Goal: Information Seeking & Learning: Learn about a topic

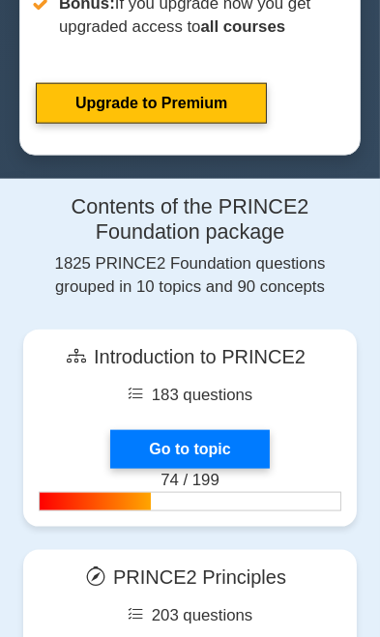
scroll to position [1192, 0]
click at [232, 439] on link "Go to topic" at bounding box center [189, 449] width 158 height 39
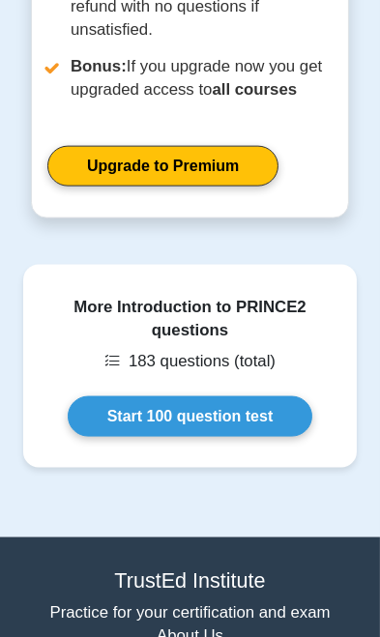
scroll to position [1377, 0]
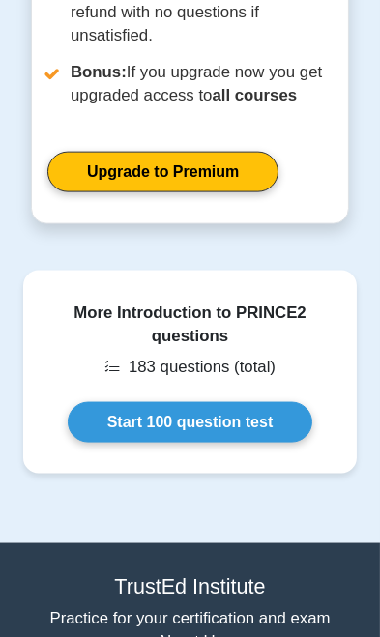
click at [248, 427] on link "Start 100 question test" at bounding box center [190, 422] width 245 height 41
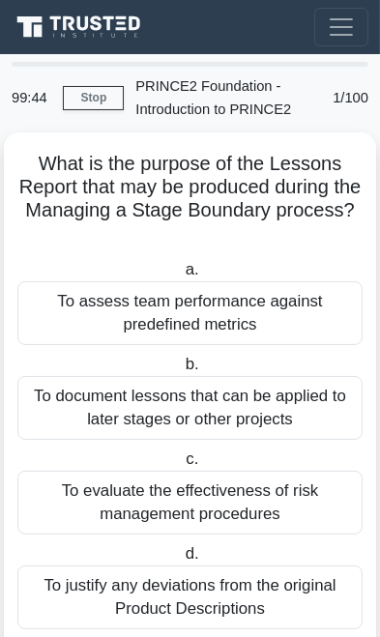
click at [281, 306] on div "To assess team performance against predefined metrics" at bounding box center [189, 313] width 345 height 64
click at [181, 276] on input "a. To assess team performance against predefined metrics" at bounding box center [181, 270] width 0 height 13
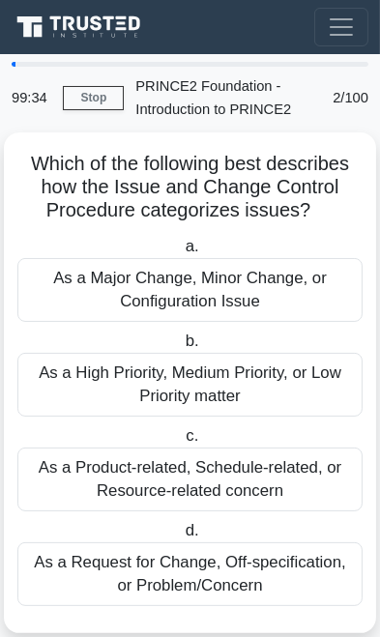
click at [290, 305] on div "As a Major Change, Minor Change, or Configuration Issue" at bounding box center [189, 290] width 345 height 64
click at [181, 253] on input "a. As a Major Change, Minor Change, or Configuration Issue" at bounding box center [181, 247] width 0 height 13
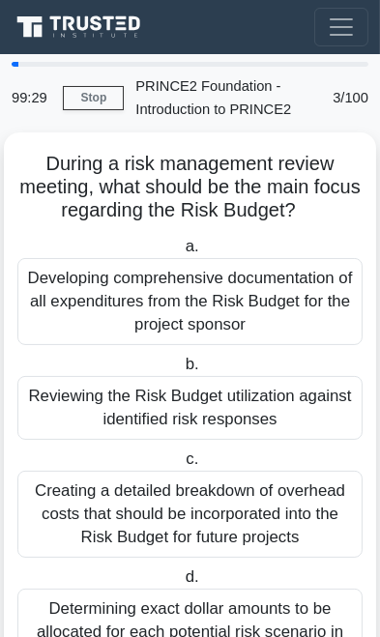
click at [294, 296] on div "Developing comprehensive documentation of all expenditures from the Risk Budget…" at bounding box center [189, 301] width 345 height 87
click at [181, 253] on input "a. Developing comprehensive documentation of all expenditures from the Risk Bud…" at bounding box center [181, 247] width 0 height 13
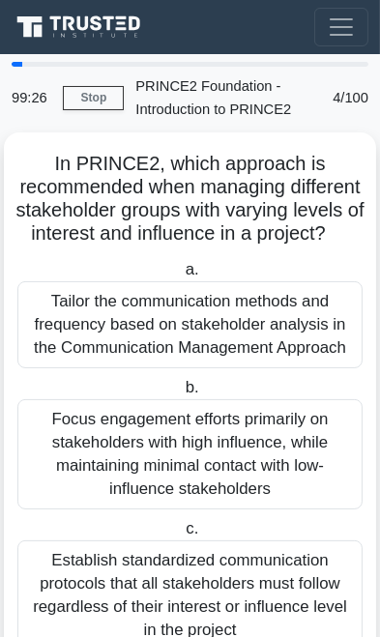
click at [278, 326] on div "Tailor the communication methods and frequency based on stakeholder analysis in…" at bounding box center [189, 324] width 345 height 87
click at [181, 276] on input "a. Tailor the communication methods and frequency based on stakeholder analysis…" at bounding box center [181, 270] width 0 height 13
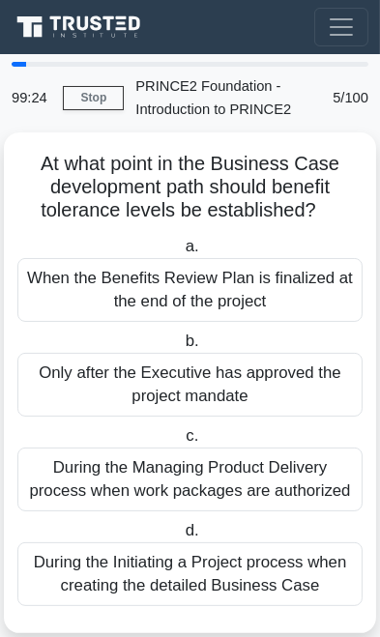
click at [290, 298] on div "When the Benefits Review Plan is finalized at the end of the project" at bounding box center [189, 290] width 345 height 64
click at [181, 253] on input "a. When the Benefits Review Plan is finalized at the end of the project" at bounding box center [181, 247] width 0 height 13
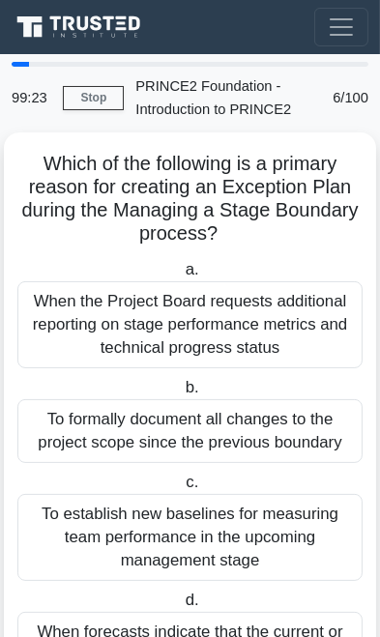
click at [274, 326] on div "When the Project Board requests additional reporting on stage performance metri…" at bounding box center [189, 324] width 345 height 87
click at [181, 276] on input "a. When the Project Board requests additional reporting on stage performance me…" at bounding box center [181, 270] width 0 height 13
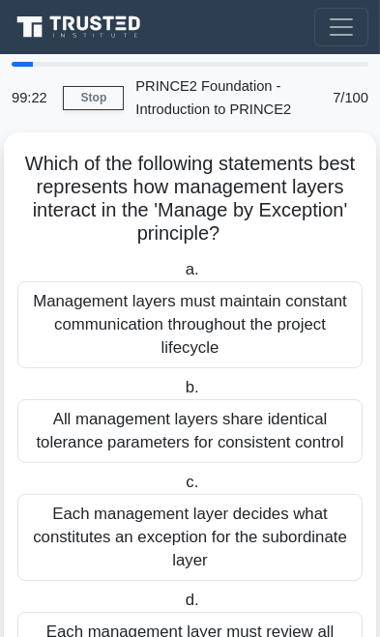
click at [278, 320] on div "Management layers must maintain constant communication throughout the project l…" at bounding box center [189, 324] width 345 height 87
click at [181, 276] on input "a. Management layers must maintain constant communication throughout the projec…" at bounding box center [181, 270] width 0 height 13
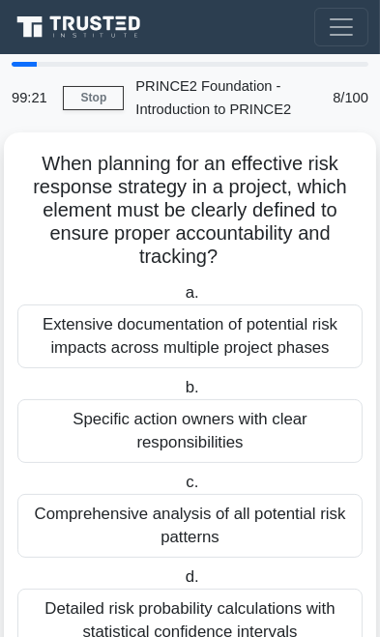
click at [272, 334] on div "Extensive documentation of potential risk impacts across multiple project phases" at bounding box center [189, 336] width 345 height 64
click at [181, 299] on input "a. Extensive documentation of potential risk impacts across multiple project ph…" at bounding box center [181, 293] width 0 height 13
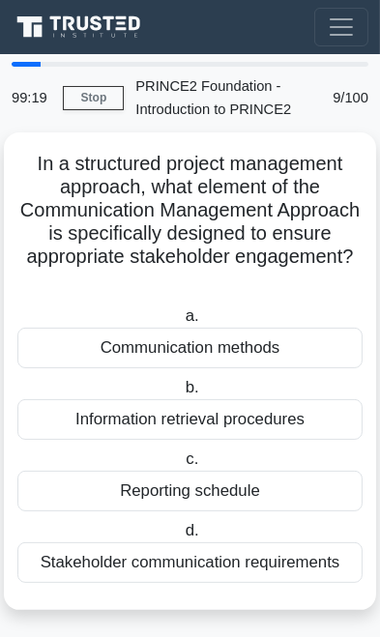
click at [279, 339] on div "Communication methods" at bounding box center [189, 347] width 345 height 41
click at [181, 323] on input "a. Communication methods" at bounding box center [181, 316] width 0 height 13
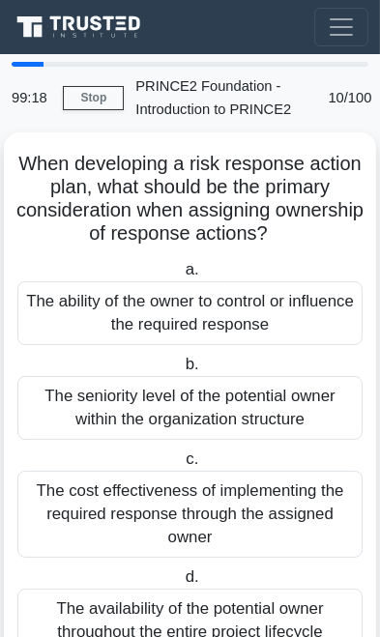
click at [237, 506] on div "The cost effectiveness of implementing the required response through the assign…" at bounding box center [189, 513] width 345 height 87
click at [182, 466] on input "c. The cost effectiveness of implementing the required response through the ass…" at bounding box center [182, 459] width 0 height 13
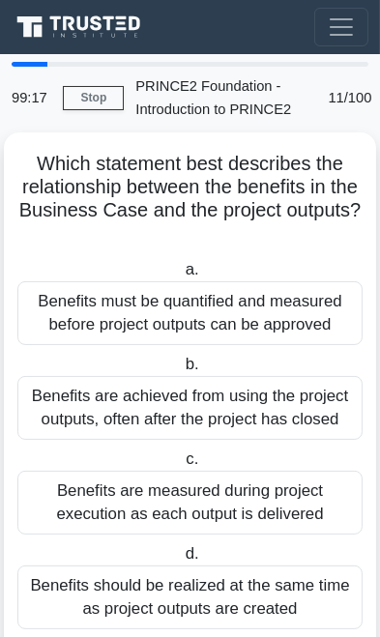
click at [237, 496] on div "Benefits are measured during project execution as each output is delivered" at bounding box center [189, 502] width 345 height 64
click at [182, 466] on input "c. Benefits are measured during project execution as each output is delivered" at bounding box center [182, 459] width 0 height 13
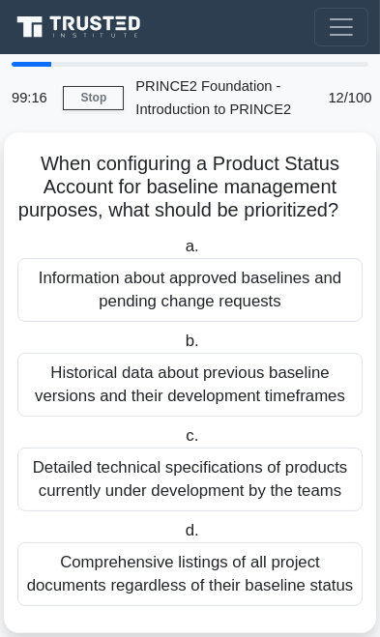
click at [236, 496] on div "Detailed technical specifications of products currently under development by th…" at bounding box center [189, 479] width 345 height 64
click at [182, 442] on input "c. Detailed technical specifications of products currently under development by…" at bounding box center [182, 436] width 0 height 13
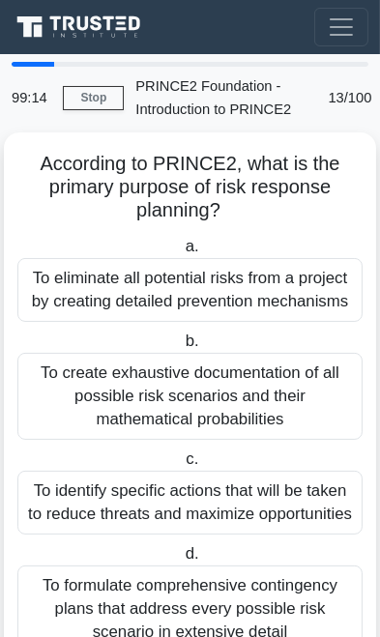
click at [240, 488] on div "To identify specific actions that will be taken to reduce threats and maximize …" at bounding box center [189, 502] width 345 height 64
click at [182, 466] on input "c. To identify specific actions that will be taken to reduce threats and maximi…" at bounding box center [182, 459] width 0 height 13
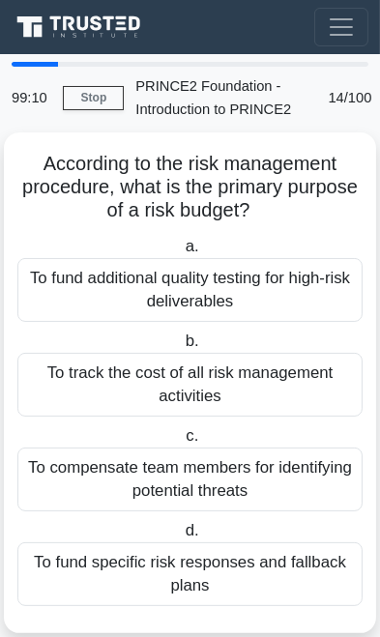
click at [240, 473] on div "To compensate team members for identifying potential threats" at bounding box center [189, 479] width 345 height 64
click at [182, 442] on input "c. To compensate team members for identifying potential threats" at bounding box center [182, 436] width 0 height 13
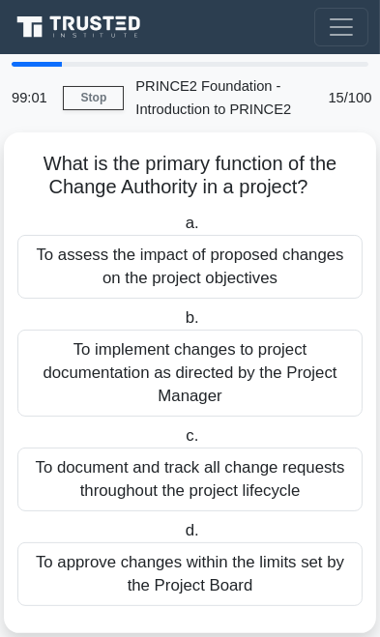
click at [264, 393] on div "To implement changes to project documentation as directed by the Project Manager" at bounding box center [189, 372] width 345 height 87
click at [181, 325] on input "b. To implement changes to project documentation as directed by the Project Man…" at bounding box center [181, 318] width 0 height 13
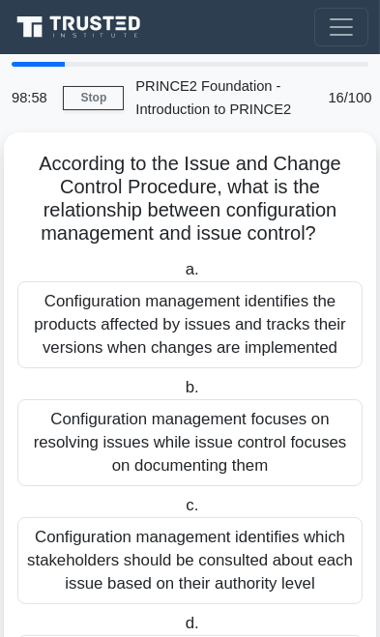
click at [246, 439] on div "Configuration management focuses on resolving issues while issue control focuse…" at bounding box center [189, 442] width 345 height 87
click at [181, 394] on input "b. Configuration management focuses on resolving issues while issue control foc…" at bounding box center [181, 388] width 0 height 13
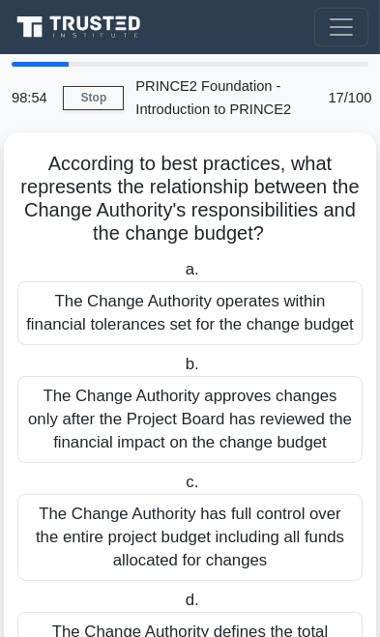
click at [249, 437] on div "The Change Authority approves changes only after the Project Board has reviewed…" at bounding box center [189, 419] width 345 height 87
click at [181, 371] on input "b. The Change Authority approves changes only after the Project Board has revie…" at bounding box center [181, 364] width 0 height 13
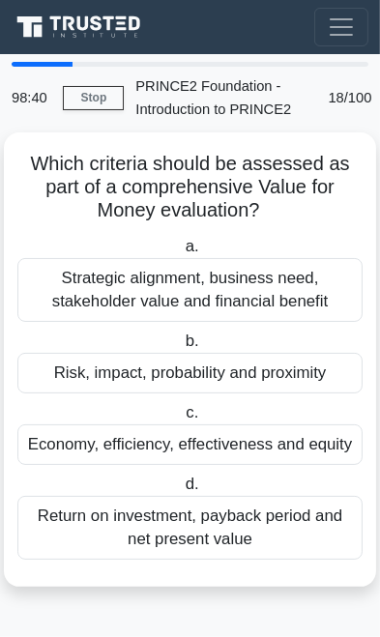
click at [291, 372] on div "Risk, impact, probability and proximity" at bounding box center [189, 373] width 345 height 41
click at [181, 348] on input "b. Risk, impact, probability and proximity" at bounding box center [181, 341] width 0 height 13
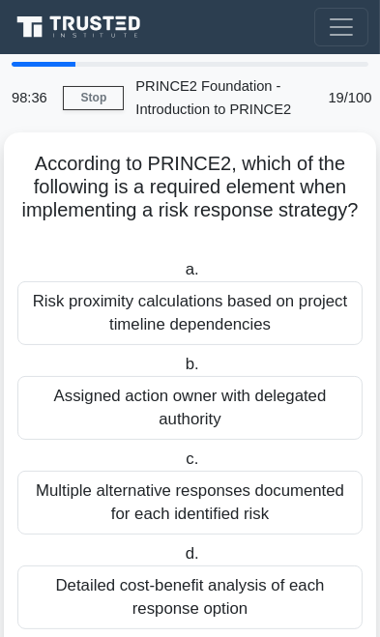
click at [258, 407] on div "Assigned action owner with delegated authority" at bounding box center [189, 408] width 345 height 64
click at [181, 371] on input "b. Assigned action owner with delegated authority" at bounding box center [181, 364] width 0 height 13
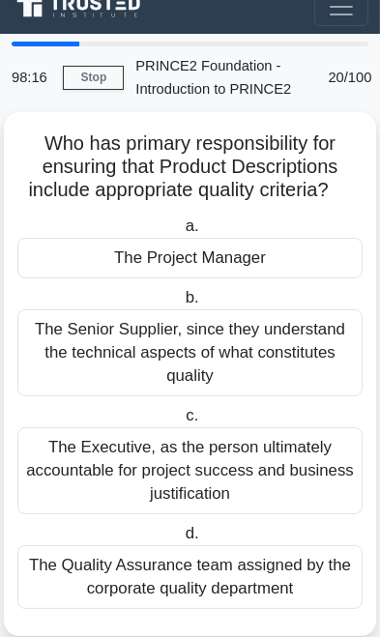
scroll to position [26, 0]
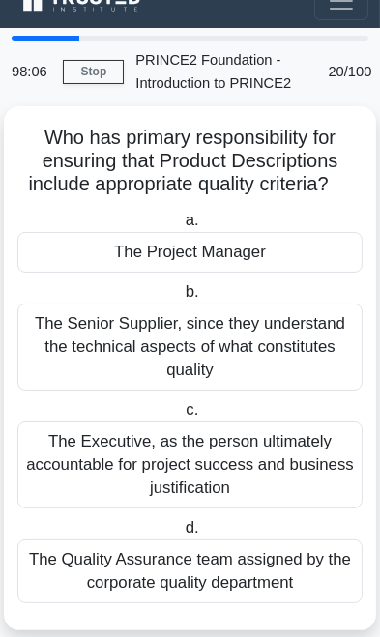
click at [241, 565] on div "The Quality Assurance team assigned by the corporate quality department" at bounding box center [189, 571] width 345 height 64
click at [181, 534] on input "d. The Quality Assurance team assigned by the corporate quality department" at bounding box center [181, 528] width 0 height 13
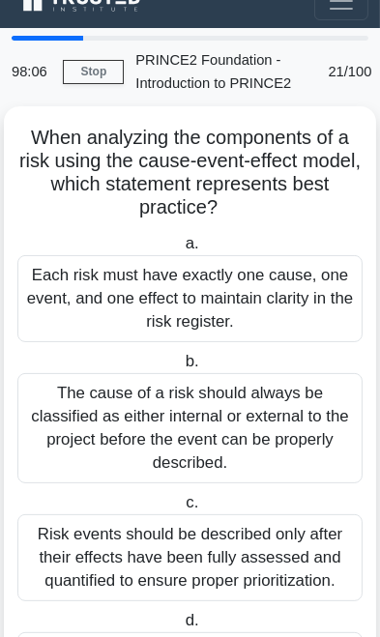
scroll to position [0, 0]
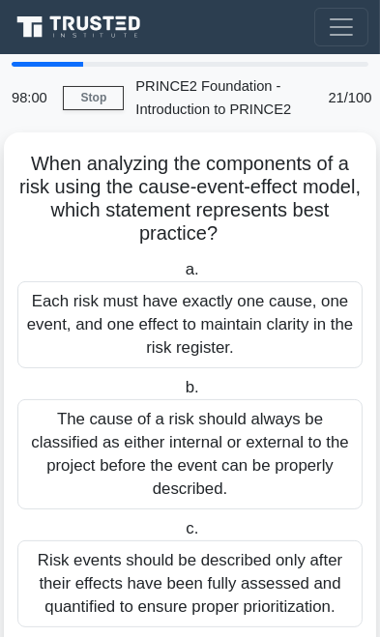
click at [239, 412] on div "The cause of a risk should always be classified as either internal or external …" at bounding box center [189, 454] width 345 height 110
click at [181, 394] on input "b. The cause of a risk should always be classified as either internal or extern…" at bounding box center [181, 388] width 0 height 13
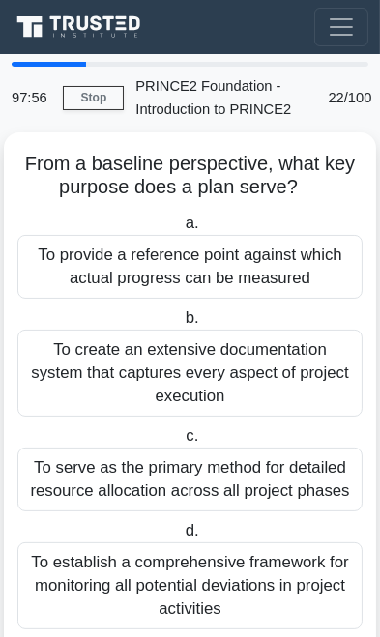
click at [228, 470] on div "To serve as the primary method for detailed resource allocation across all proj…" at bounding box center [189, 479] width 345 height 64
click at [182, 442] on input "c. To serve as the primary method for detailed resource allocation across all p…" at bounding box center [182, 436] width 0 height 13
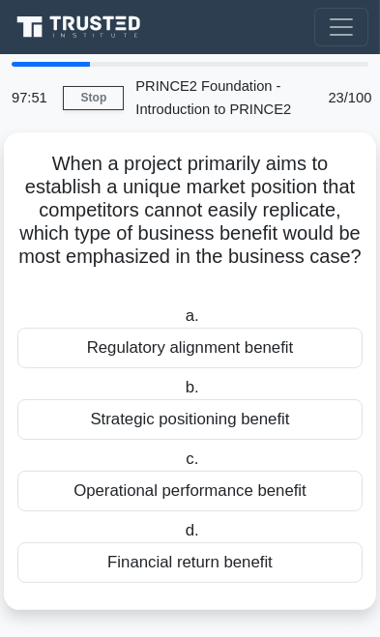
click at [261, 422] on div "Strategic positioning benefit" at bounding box center [189, 419] width 345 height 41
click at [181, 394] on input "b. Strategic positioning benefit" at bounding box center [181, 388] width 0 height 13
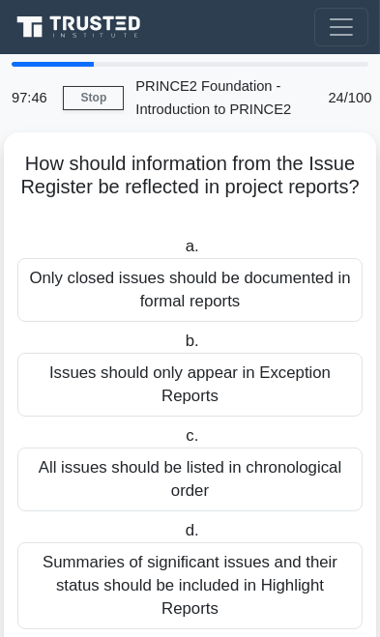
click at [249, 460] on div "All issues should be listed in chronological order" at bounding box center [189, 479] width 345 height 64
click at [182, 442] on input "c. All issues should be listed in chronological order" at bounding box center [182, 436] width 0 height 13
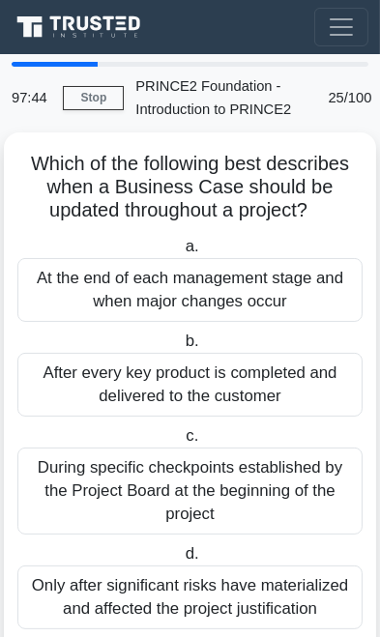
click at [227, 478] on div "During specific checkpoints established by the Project Board at the beginning o…" at bounding box center [189, 490] width 345 height 87
click at [182, 442] on input "c. During specific checkpoints established by the Project Board at the beginnin…" at bounding box center [182, 436] width 0 height 13
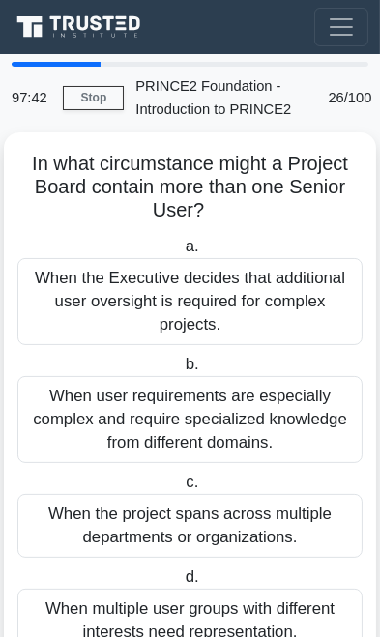
click at [245, 445] on div "When user requirements are especially complex and require specialized knowledge…" at bounding box center [189, 419] width 345 height 87
click at [181, 371] on input "b. When user requirements are especially complex and require specialized knowle…" at bounding box center [181, 364] width 0 height 13
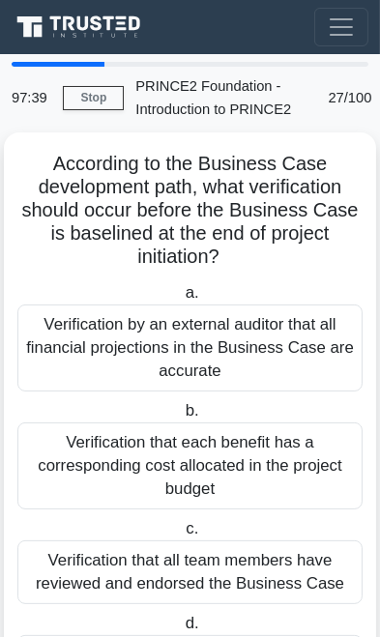
scroll to position [15, 0]
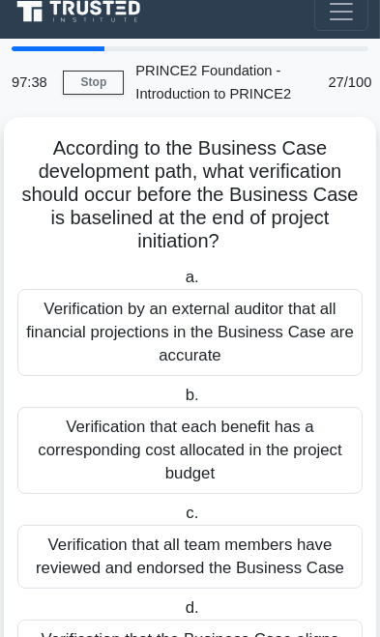
click at [279, 439] on div "Verification that each benefit has a corresponding cost allocated in the projec…" at bounding box center [189, 450] width 345 height 87
click at [181, 402] on input "b. Verification that each benefit has a corresponding cost allocated in the pro…" at bounding box center [181, 395] width 0 height 13
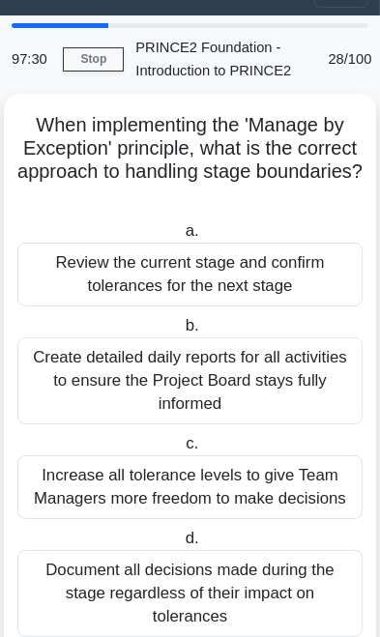
scroll to position [43, 0]
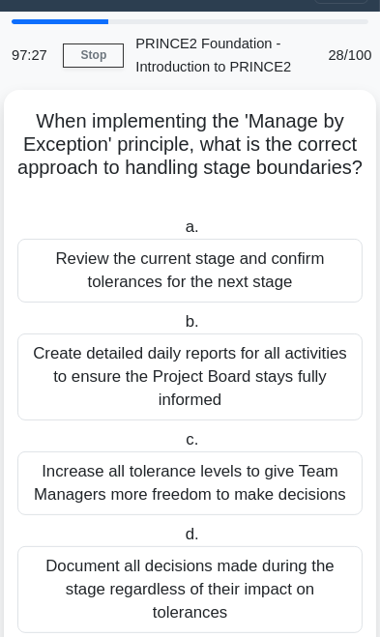
click at [301, 279] on div "Review the current stage and confirm tolerances for the next stage" at bounding box center [189, 271] width 345 height 64
click at [181, 234] on input "a. Review the current stage and confirm tolerances for the next stage" at bounding box center [181, 227] width 0 height 13
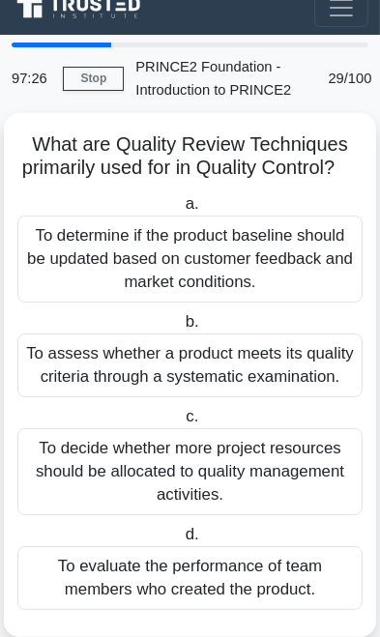
scroll to position [0, 0]
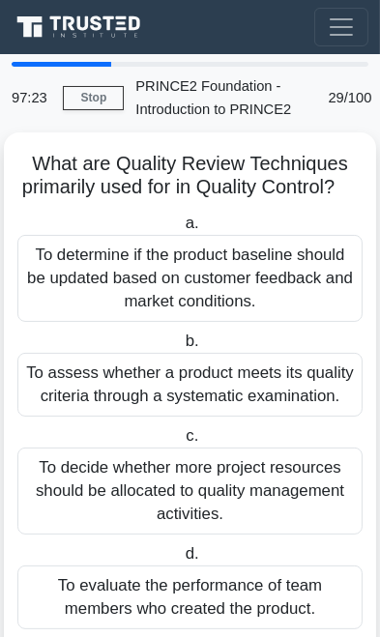
click at [285, 412] on div "To assess whether a product meets its quality criteria through a systematic exa…" at bounding box center [189, 385] width 345 height 64
click at [181, 348] on input "b. To assess whether a product meets its quality criteria through a systematic …" at bounding box center [181, 341] width 0 height 13
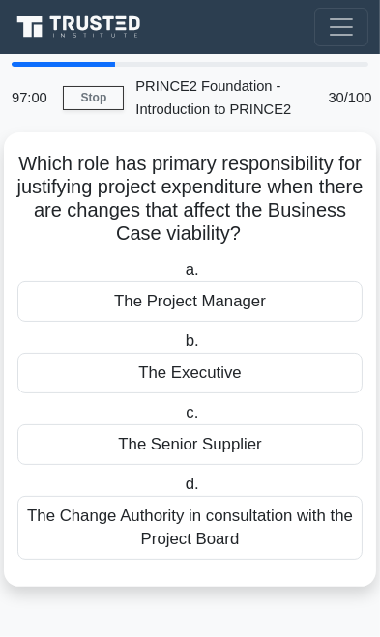
click at [249, 445] on div "The Senior Supplier" at bounding box center [189, 444] width 345 height 41
click at [182, 419] on input "c. The Senior Supplier" at bounding box center [182, 413] width 0 height 13
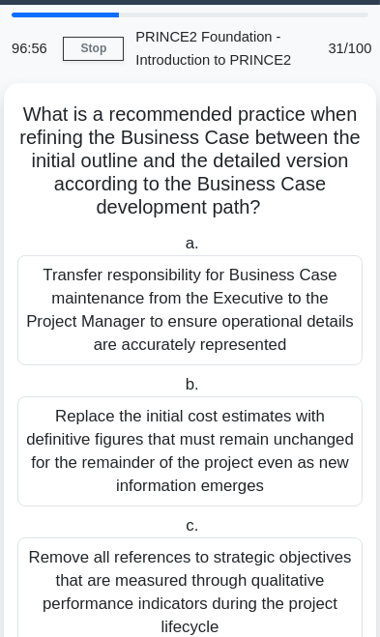
scroll to position [48, 0]
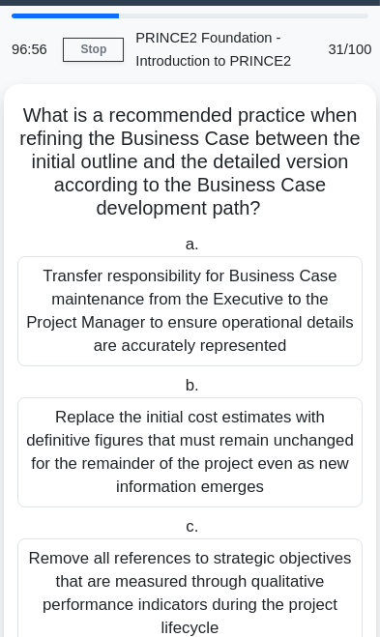
click at [276, 449] on div "Replace the initial cost estimates with definitive figures that must remain unc…" at bounding box center [189, 452] width 345 height 110
click at [181, 392] on input "b. Replace the initial cost estimates with definitive figures that must remain …" at bounding box center [181, 386] width 0 height 13
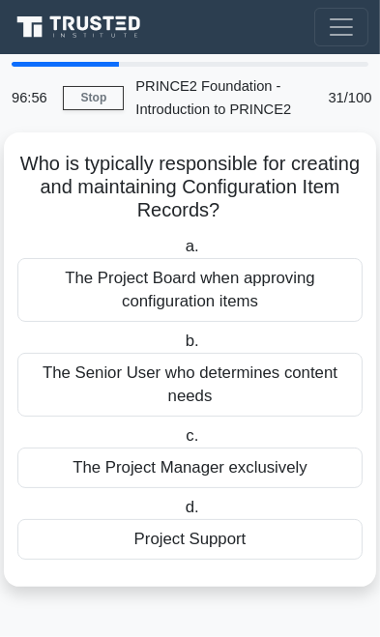
scroll to position [0, 0]
click at [229, 539] on div "Project Support" at bounding box center [189, 539] width 345 height 41
click at [181, 514] on input "d. Project Support" at bounding box center [181, 507] width 0 height 13
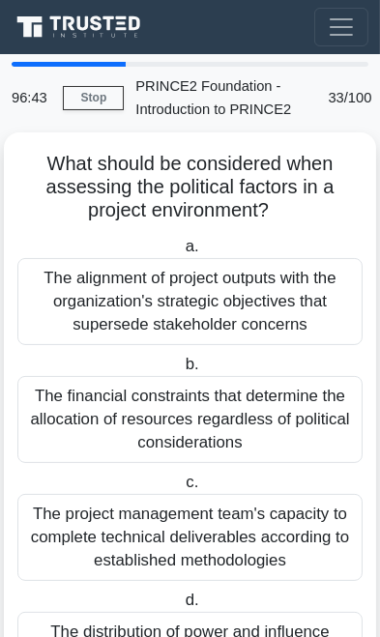
click at [262, 513] on div "The project management team's capacity to complete technical deliverables accor…" at bounding box center [189, 537] width 345 height 87
click at [182, 489] on input "c. The project management team's capacity to complete technical deliverables ac…" at bounding box center [182, 482] width 0 height 13
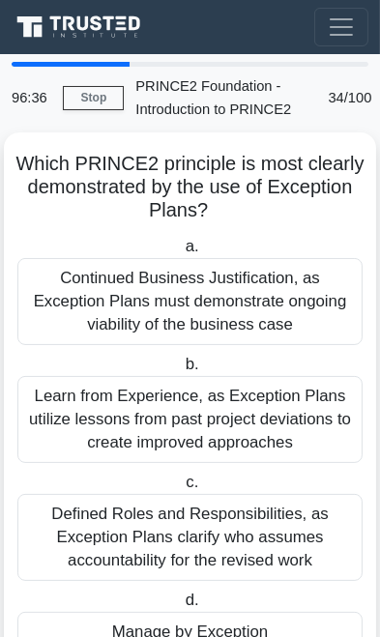
click at [286, 421] on div "Learn from Experience, as Exception Plans utilize lessons from past project dev…" at bounding box center [189, 419] width 345 height 87
click at [181, 371] on input "b. Learn from Experience, as Exception Plans utilize lessons from past project …" at bounding box center [181, 364] width 0 height 13
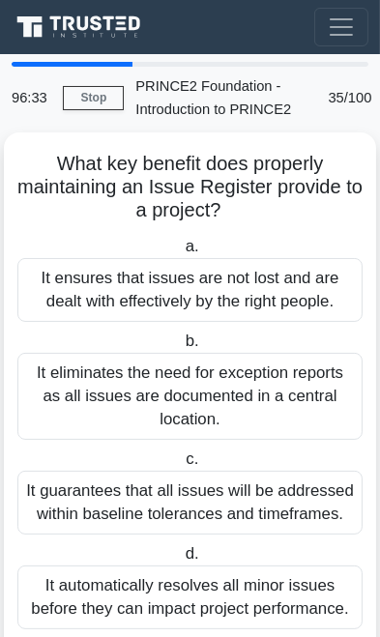
click at [235, 491] on div "It guarantees that all issues will be addressed within baseline tolerances and …" at bounding box center [189, 502] width 345 height 64
click at [182, 466] on input "c. It guarantees that all issues will be addressed within baseline tolerances a…" at bounding box center [182, 459] width 0 height 13
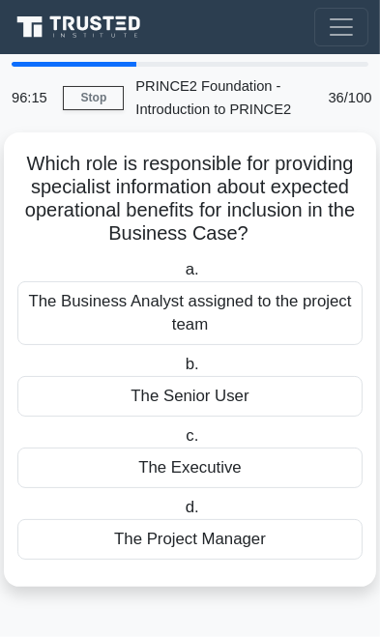
click at [240, 542] on div "The Project Manager" at bounding box center [189, 539] width 345 height 41
click at [181, 514] on input "d. The Project Manager" at bounding box center [181, 507] width 0 height 13
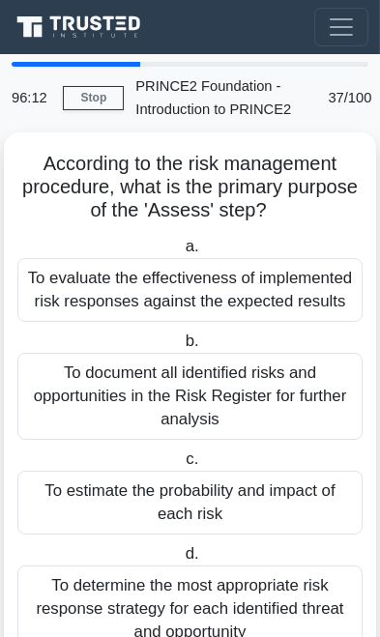
click at [285, 439] on div "To document all identified risks and opportunities in the Risk Register for fur…" at bounding box center [189, 396] width 345 height 87
click at [181, 348] on input "b. To document all identified risks and opportunities in the Risk Register for …" at bounding box center [181, 341] width 0 height 13
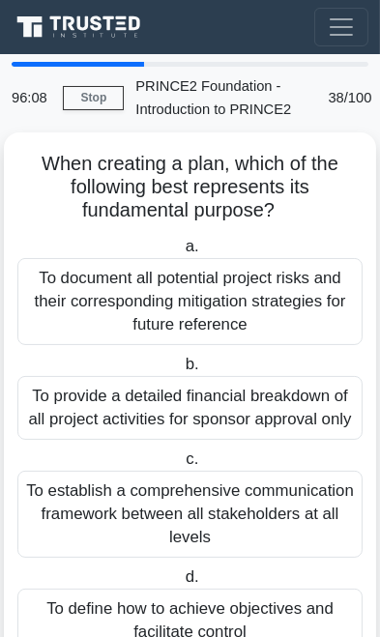
click at [236, 522] on div "To establish a comprehensive communication framework between all stakeholders a…" at bounding box center [189, 513] width 345 height 87
click at [182, 466] on input "c. To establish a comprehensive communication framework between all stakeholder…" at bounding box center [182, 459] width 0 height 13
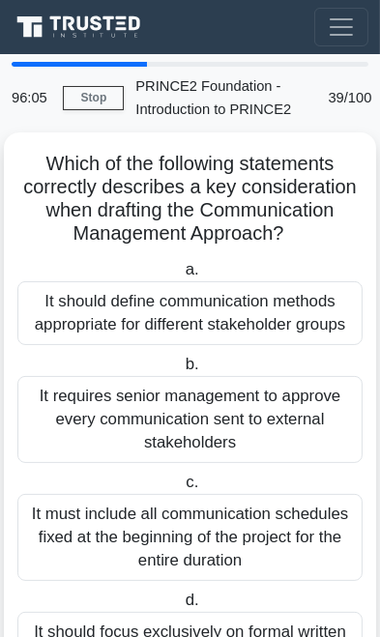
click at [220, 547] on div "It must include all communication schedules fixed at the beginning of the proje…" at bounding box center [189, 537] width 345 height 87
click at [182, 489] on input "c. It must include all communication schedules fixed at the beginning of the pr…" at bounding box center [182, 482] width 0 height 13
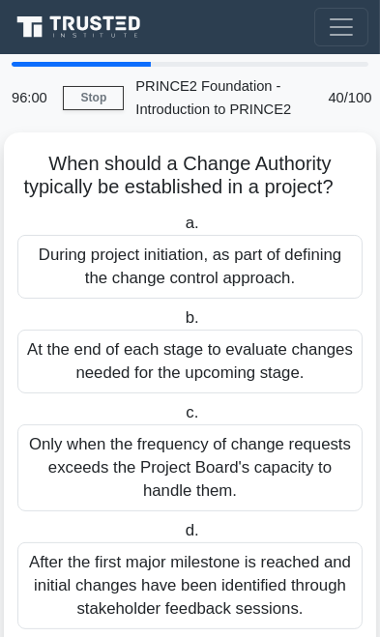
click at [281, 467] on div "Only when the frequency of change requests exceeds the Project Board's capacity…" at bounding box center [189, 467] width 345 height 87
click at [182, 419] on input "c. Only when the frequency of change requests exceeds the Project Board's capac…" at bounding box center [182, 413] width 0 height 13
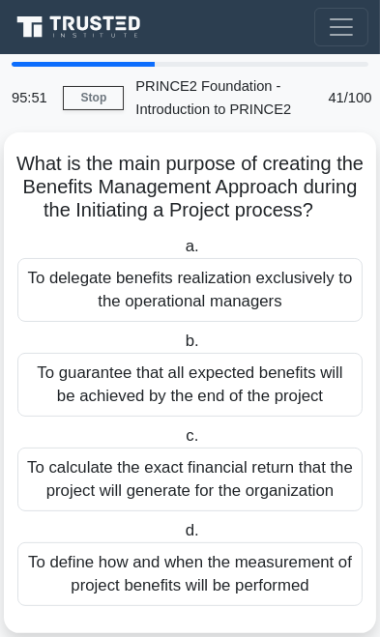
click at [322, 321] on div "To delegate benefits realization exclusively to the operational managers" at bounding box center [189, 290] width 345 height 64
click at [181, 253] on input "a. To delegate benefits realization exclusively to the operational managers" at bounding box center [181, 247] width 0 height 13
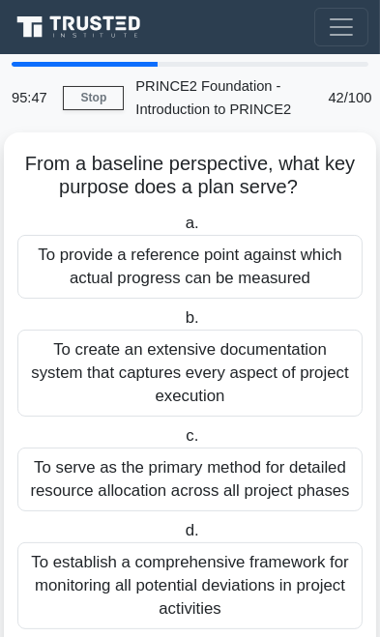
click at [302, 384] on div "To create an extensive documentation system that captures every aspect of proje…" at bounding box center [189, 372] width 345 height 87
click at [181, 325] on input "b. To create an extensive documentation system that captures every aspect of pr…" at bounding box center [181, 318] width 0 height 13
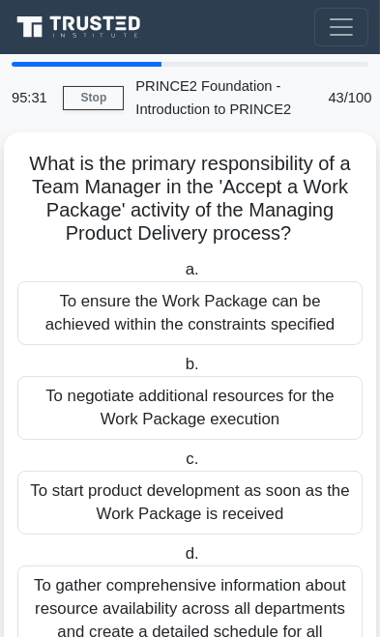
click at [321, 314] on div "To ensure the Work Package can be achieved within the constraints specified" at bounding box center [189, 313] width 345 height 64
click at [181, 276] on input "a. To ensure the Work Package can be achieved within the constraints specified" at bounding box center [181, 270] width 0 height 13
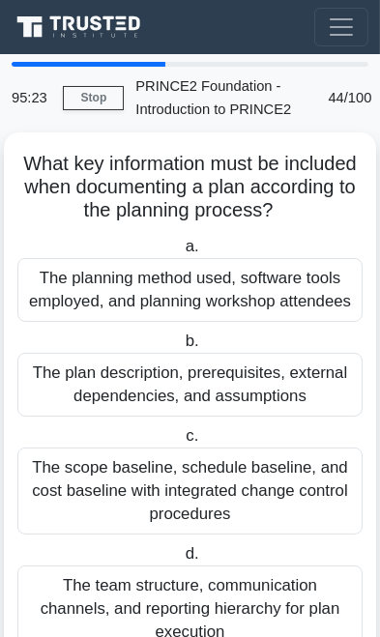
click at [306, 384] on div "The plan description, prerequisites, external dependencies, and assumptions" at bounding box center [189, 385] width 345 height 64
click at [181, 348] on input "b. The plan description, prerequisites, external dependencies, and assumptions" at bounding box center [181, 341] width 0 height 13
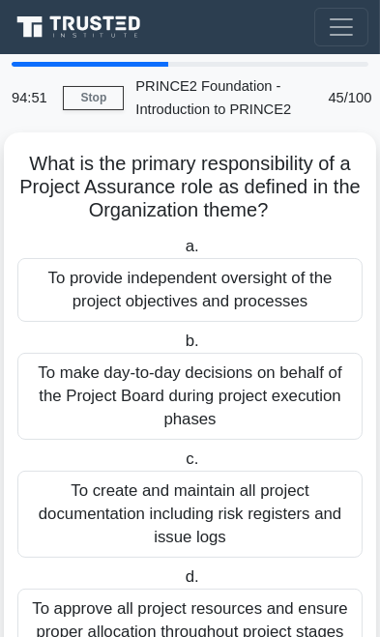
click at [319, 298] on div "To provide independent oversight of the project objectives and processes" at bounding box center [189, 290] width 345 height 64
click at [181, 253] on input "a. To provide independent oversight of the project objectives and processes" at bounding box center [181, 247] width 0 height 13
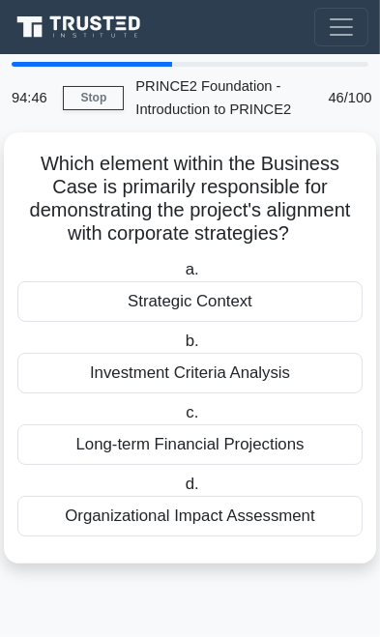
click at [297, 375] on div "Investment Criteria Analysis" at bounding box center [189, 373] width 345 height 41
click at [181, 348] on input "b. Investment Criteria Analysis" at bounding box center [181, 341] width 0 height 13
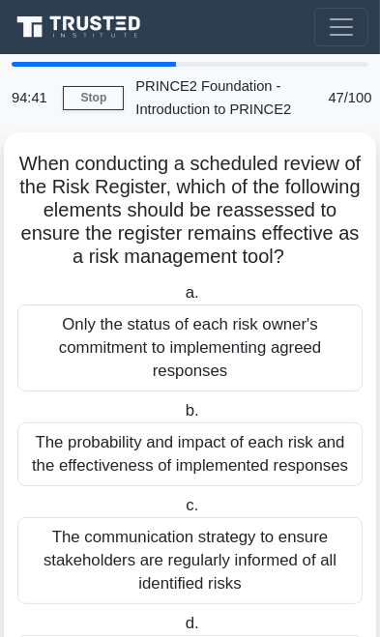
click at [286, 466] on div "The probability and impact of each risk and the effectiveness of implemented re…" at bounding box center [189, 454] width 345 height 64
click at [181, 417] on input "b. The probability and impact of each risk and the effectiveness of implemented…" at bounding box center [181, 411] width 0 height 13
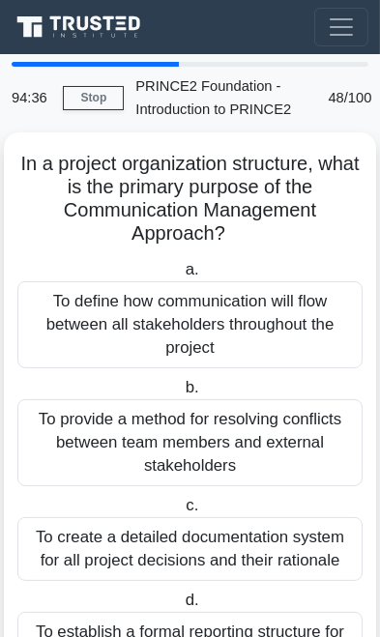
click at [297, 444] on div "To provide a method for resolving conflicts between team members and external s…" at bounding box center [189, 442] width 345 height 87
click at [181, 394] on input "b. To provide a method for resolving conflicts between team members and externa…" at bounding box center [181, 388] width 0 height 13
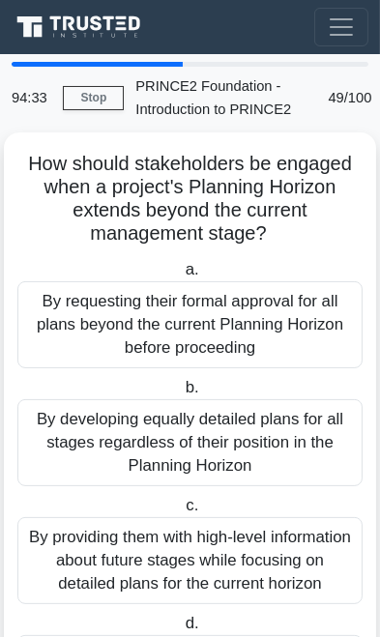
click at [298, 441] on div "By developing equally detailed plans for all stages regardless of their positio…" at bounding box center [189, 442] width 345 height 87
click at [181, 394] on input "b. By developing equally detailed plans for all stages regardless of their posi…" at bounding box center [181, 388] width 0 height 13
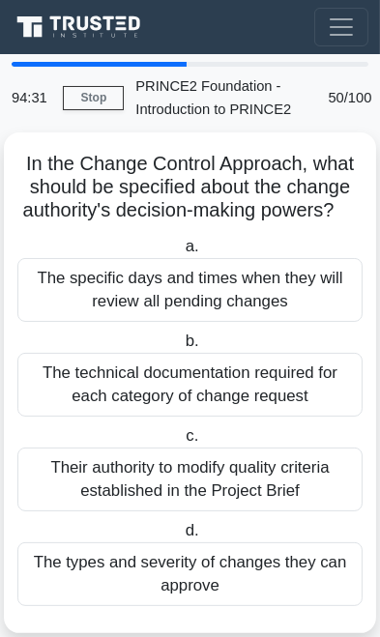
click at [277, 469] on div "Their authority to modify quality criteria established in the Project Brief" at bounding box center [189, 479] width 345 height 64
click at [182, 442] on input "c. Their authority to modify quality criteria established in the Project Brief" at bounding box center [182, 436] width 0 height 13
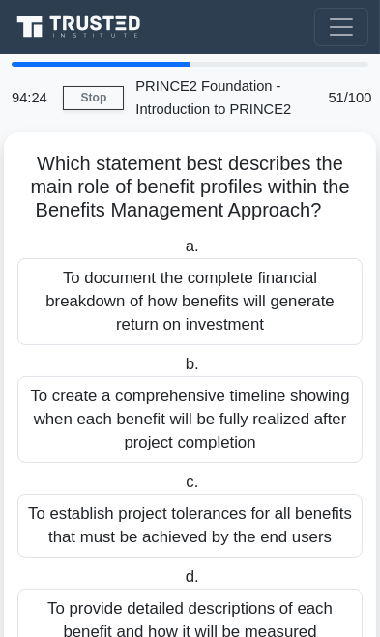
click at [246, 507] on div "To establish project tolerances for all benefits that must be achieved by the e…" at bounding box center [189, 526] width 345 height 64
click at [182, 489] on input "c. To establish project tolerances for all benefits that must be achieved by th…" at bounding box center [182, 482] width 0 height 13
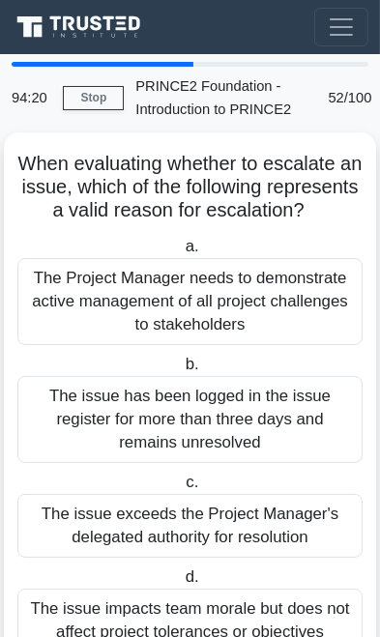
click at [263, 415] on div "The issue has been logged in the issue register for more than three days and re…" at bounding box center [189, 419] width 345 height 87
click at [181, 371] on input "b. The issue has been logged in the issue register for more than three days and…" at bounding box center [181, 364] width 0 height 13
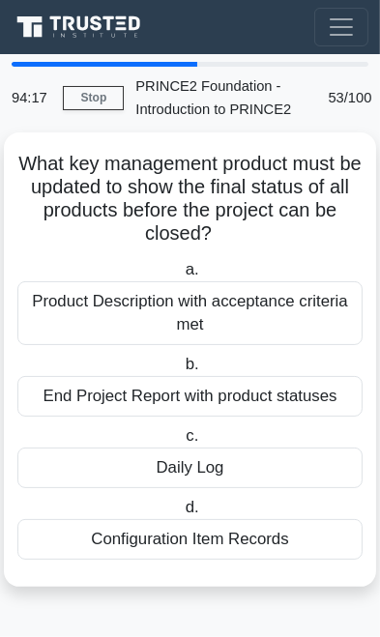
click at [284, 407] on div "End Project Report with product statuses" at bounding box center [189, 396] width 345 height 41
click at [181, 371] on input "b. End Project Report with product statuses" at bounding box center [181, 364] width 0 height 13
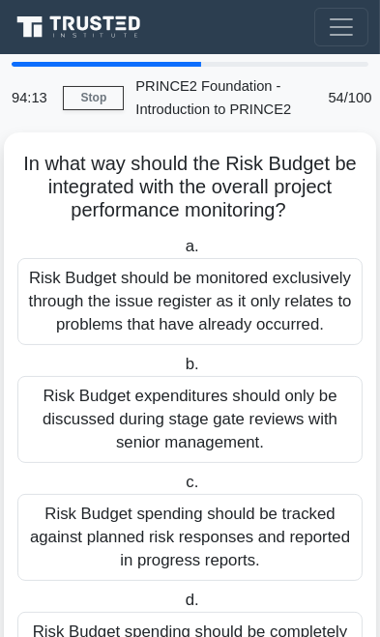
click at [254, 430] on div "Risk Budget expenditures should only be discussed during stage gate reviews wit…" at bounding box center [189, 419] width 345 height 87
click at [181, 371] on input "b. Risk Budget expenditures should only be discussed during stage gate reviews …" at bounding box center [181, 364] width 0 height 13
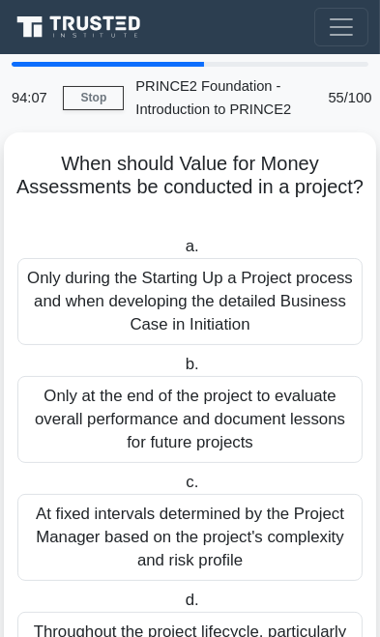
click at [267, 423] on div "Only at the end of the project to evaluate overall performance and document les…" at bounding box center [189, 419] width 345 height 87
click at [181, 371] on input "b. Only at the end of the project to evaluate overall performance and document …" at bounding box center [181, 364] width 0 height 13
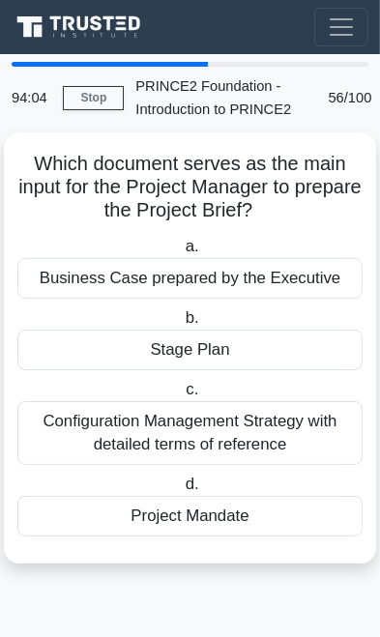
click at [263, 426] on div "Configuration Management Strategy with detailed terms of reference" at bounding box center [189, 433] width 345 height 64
click at [182, 396] on input "c. Configuration Management Strategy with detailed terms of reference" at bounding box center [182, 389] width 0 height 13
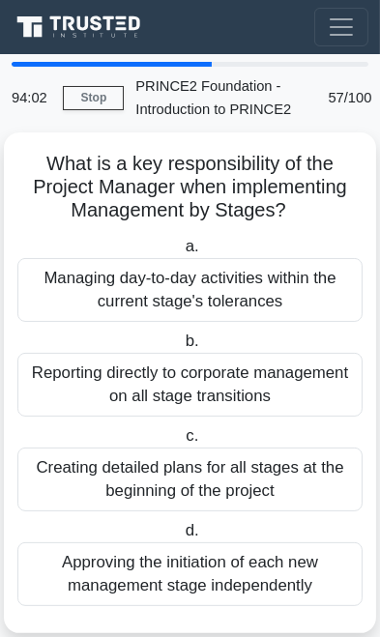
click at [227, 466] on div "Creating detailed plans for all stages at the beginning of the project" at bounding box center [189, 479] width 345 height 64
click at [182, 442] on input "c. Creating detailed plans for all stages at the beginning of the project" at bounding box center [182, 436] width 0 height 13
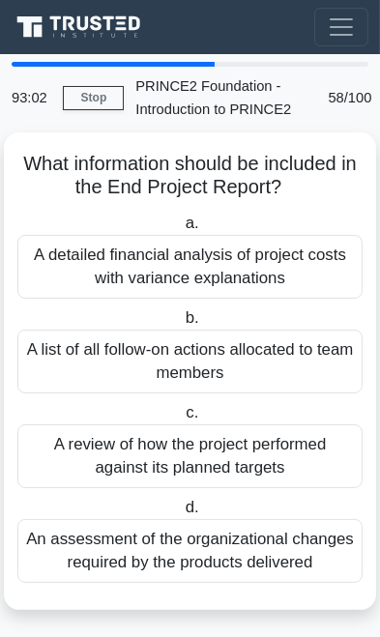
click at [243, 440] on div "A review of how the project performed against its planned targets" at bounding box center [189, 456] width 345 height 64
click at [182, 419] on input "c. A review of how the project performed against its planned targets" at bounding box center [182, 413] width 0 height 13
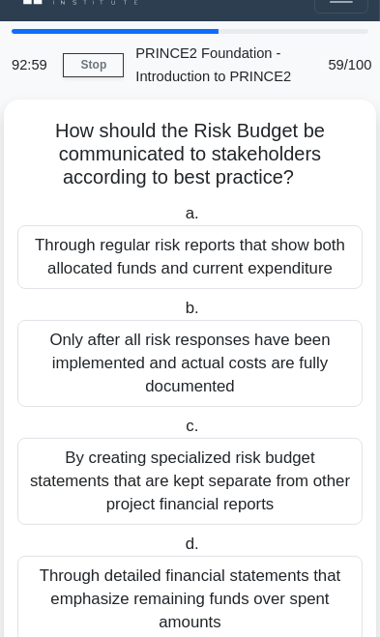
scroll to position [20, 0]
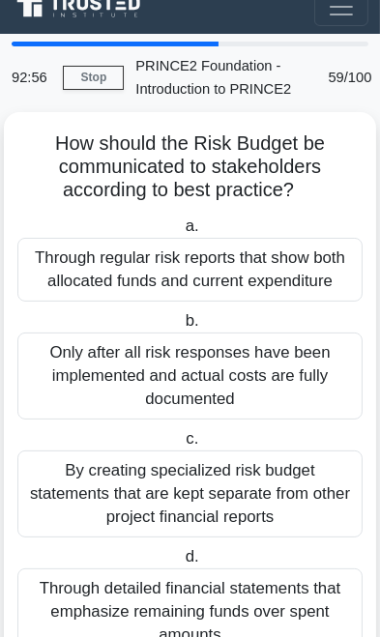
click at [298, 371] on div "Only after all risk responses have been implemented and actual costs are fully …" at bounding box center [189, 375] width 345 height 87
click at [181, 327] on input "b. Only after all risk responses have been implemented and actual costs are ful…" at bounding box center [181, 321] width 0 height 13
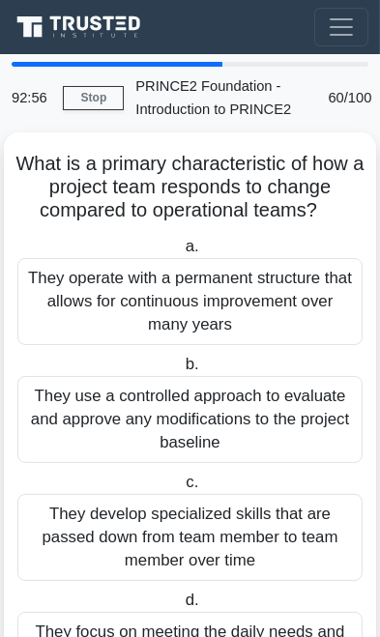
scroll to position [0, 0]
click at [237, 417] on div "They use a controlled approach to evaluate and approve any modifications to the…" at bounding box center [189, 419] width 345 height 87
click at [181, 371] on input "b. They use a controlled approach to evaluate and approve any modifications to …" at bounding box center [181, 364] width 0 height 13
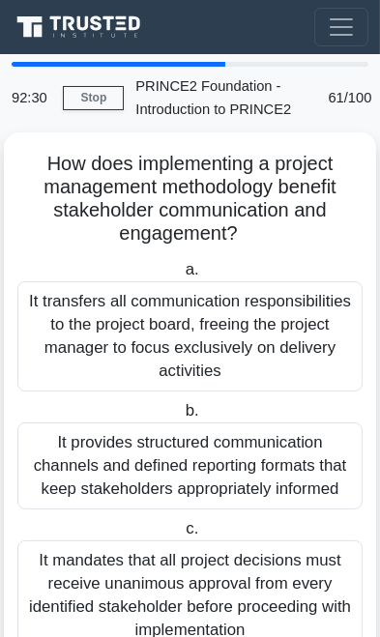
click at [285, 477] on div "It provides structured communication channels and defined reporting formats tha…" at bounding box center [189, 465] width 345 height 87
click at [181, 417] on input "b. It provides structured communication channels and defined reporting formats …" at bounding box center [181, 411] width 0 height 13
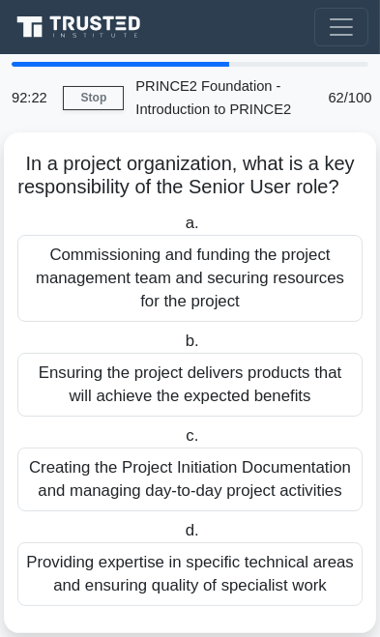
click at [321, 407] on div "Ensuring the project delivers products that will achieve the expected benefits" at bounding box center [189, 385] width 345 height 64
click at [181, 348] on input "b. Ensuring the project delivers products that will achieve the expected benefi…" at bounding box center [181, 341] width 0 height 13
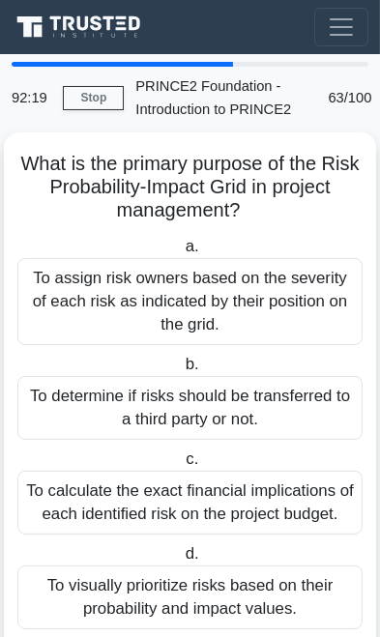
click at [314, 413] on div "To determine if risks should be transferred to a third party or not." at bounding box center [189, 408] width 345 height 64
click at [181, 371] on input "b. To determine if risks should be transferred to a third party or not." at bounding box center [181, 364] width 0 height 13
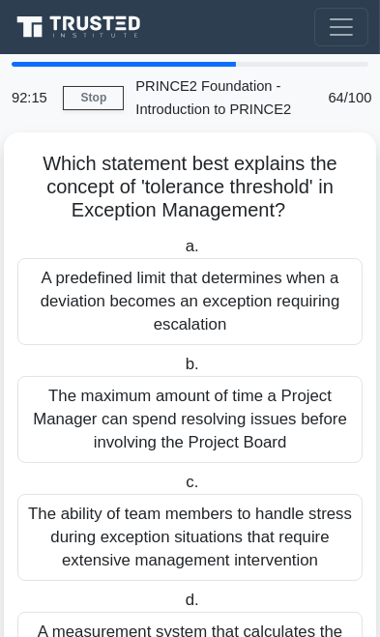
click at [279, 431] on div "The maximum amount of time a Project Manager can spend resolving issues before …" at bounding box center [189, 419] width 345 height 87
click at [181, 371] on input "b. The maximum amount of time a Project Manager can spend resolving issues befo…" at bounding box center [181, 364] width 0 height 13
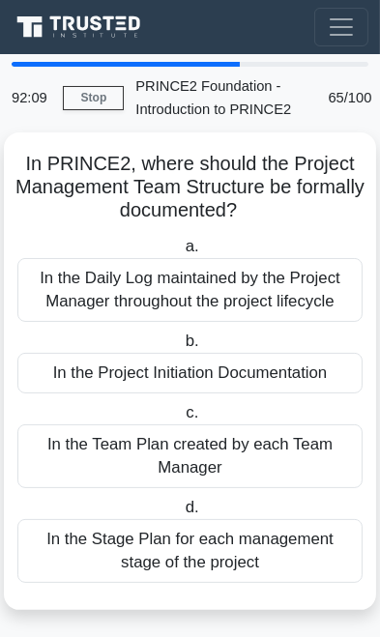
click at [314, 380] on div "In the Project Initiation Documentation" at bounding box center [189, 373] width 345 height 41
click at [181, 348] on input "b. In the Project Initiation Documentation" at bounding box center [181, 341] width 0 height 13
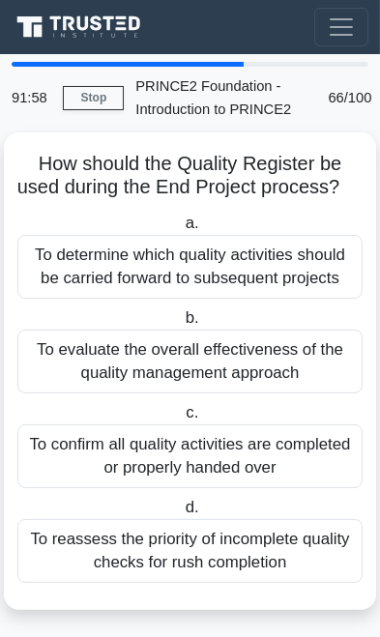
click at [226, 476] on div "To confirm all quality activities are completed or properly handed over" at bounding box center [189, 456] width 345 height 64
click at [182, 419] on input "c. To confirm all quality activities are completed or properly handed over" at bounding box center [182, 413] width 0 height 13
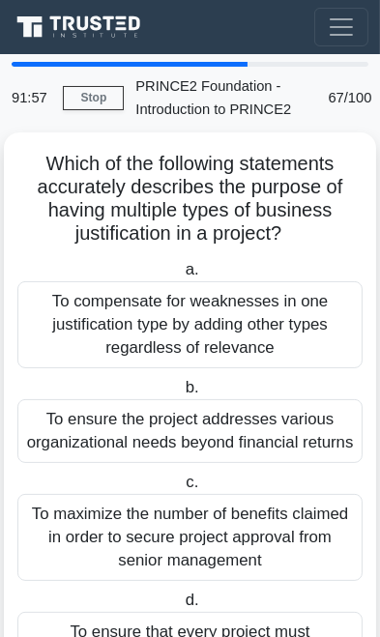
click at [271, 431] on div "To ensure the project addresses various organizational needs beyond financial r…" at bounding box center [189, 431] width 345 height 64
click at [181, 394] on input "b. To ensure the project addresses various organizational needs beyond financia…" at bounding box center [181, 388] width 0 height 13
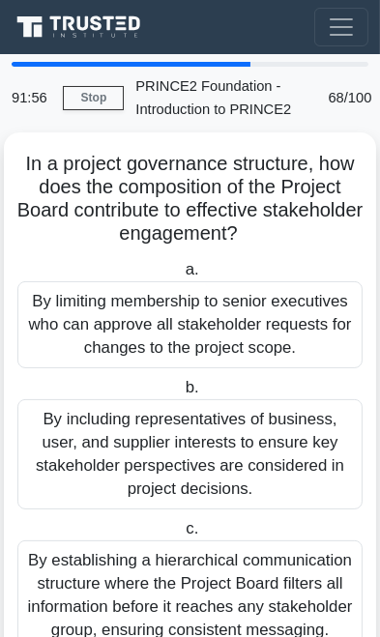
click at [249, 451] on div "By including representatives of business, user, and supplier interests to ensur…" at bounding box center [189, 454] width 345 height 110
click at [181, 394] on input "b. By including representatives of business, user, and supplier interests to en…" at bounding box center [181, 388] width 0 height 13
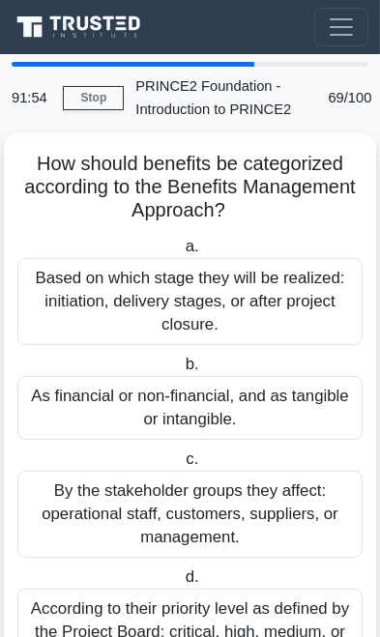
click at [270, 414] on div "As financial or non-financial, and as tangible or intangible." at bounding box center [189, 408] width 345 height 64
click at [181, 371] on input "b. As financial or non-financial, and as tangible or intangible." at bounding box center [181, 364] width 0 height 13
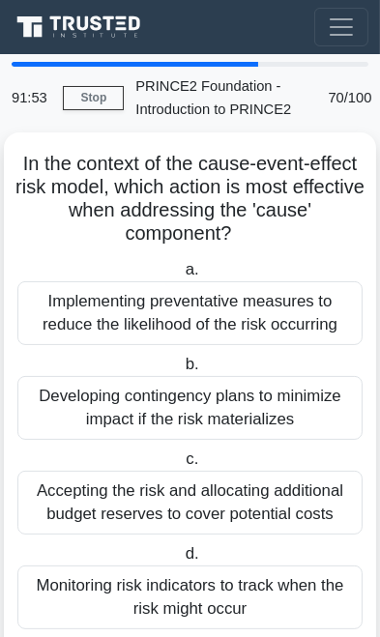
click at [273, 413] on div "Developing contingency plans to minimize impact if the risk materializes" at bounding box center [189, 408] width 345 height 64
click at [181, 371] on input "b. Developing contingency plans to minimize impact if the risk materializes" at bounding box center [181, 364] width 0 height 13
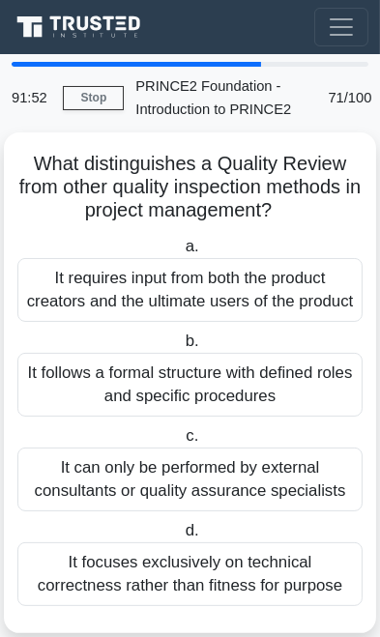
click at [276, 409] on div "It follows a formal structure with defined roles and specific procedures" at bounding box center [189, 385] width 345 height 64
click at [181, 348] on input "b. It follows a formal structure with defined roles and specific procedures" at bounding box center [181, 341] width 0 height 13
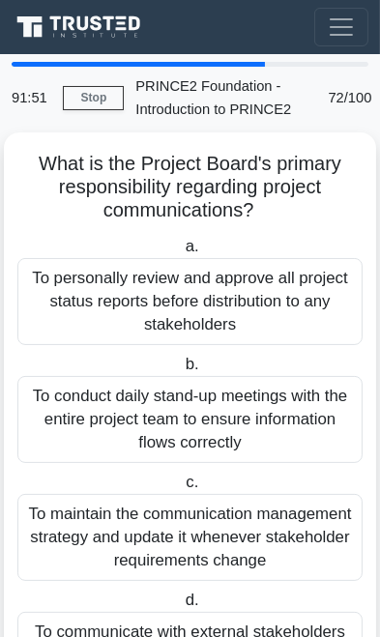
click at [274, 409] on div "To conduct daily stand-up meetings with the entire project team to ensure infor…" at bounding box center [189, 419] width 345 height 87
click at [181, 371] on input "b. To conduct daily stand-up meetings with the entire project team to ensure in…" at bounding box center [181, 364] width 0 height 13
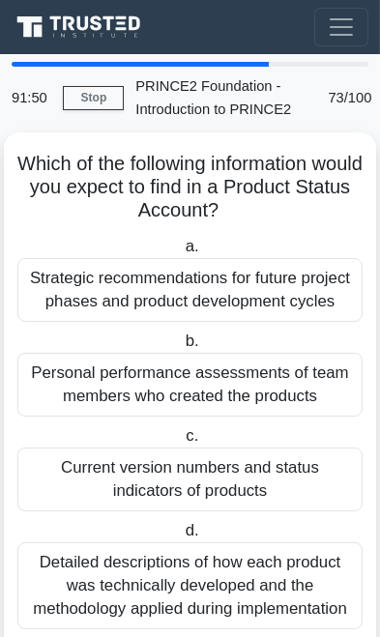
click at [274, 412] on div "Personal performance assessments of team members who created the products" at bounding box center [189, 385] width 345 height 64
click at [181, 348] on input "b. Personal performance assessments of team members who created the products" at bounding box center [181, 341] width 0 height 13
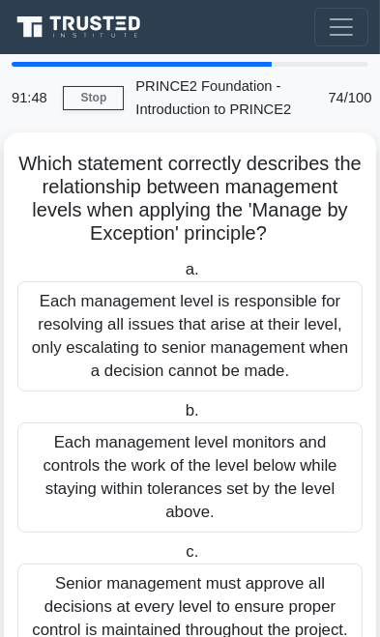
click at [315, 379] on div "Each management level is responsible for resolving all issues that arise at the…" at bounding box center [189, 336] width 345 height 110
click at [181, 276] on input "a. Each management level is responsible for resolving all issues that arise at …" at bounding box center [181, 270] width 0 height 13
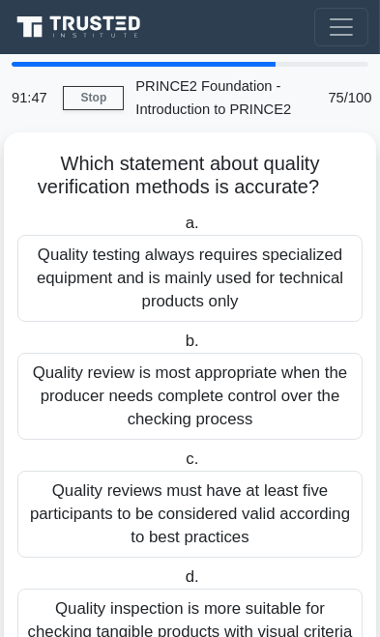
click at [242, 515] on div "Quality reviews must have at least five participants to be considered valid acc…" at bounding box center [189, 513] width 345 height 87
click at [182, 466] on input "c. Quality reviews must have at least five participants to be considered valid …" at bounding box center [182, 459] width 0 height 13
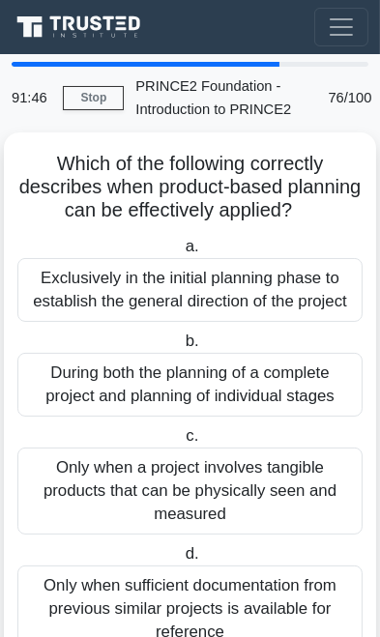
click at [234, 494] on div "Only when a project involves tangible products that can be physically seen and …" at bounding box center [189, 490] width 345 height 87
click at [182, 442] on input "c. Only when a project involves tangible products that can be physically seen a…" at bounding box center [182, 436] width 0 height 13
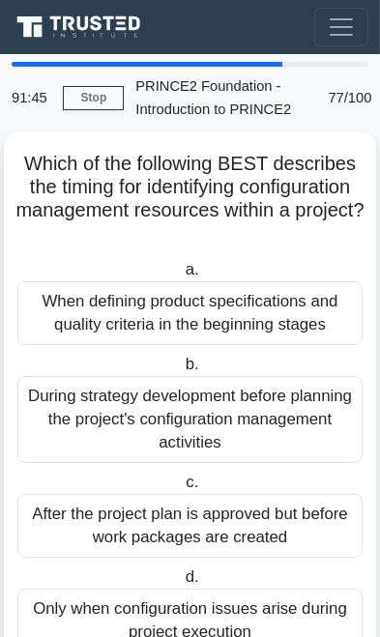
click at [196, 530] on div "After the project plan is approved but before work packages are created" at bounding box center [189, 526] width 345 height 64
click at [182, 489] on input "c. After the project plan is approved but before work packages are created" at bounding box center [182, 482] width 0 height 13
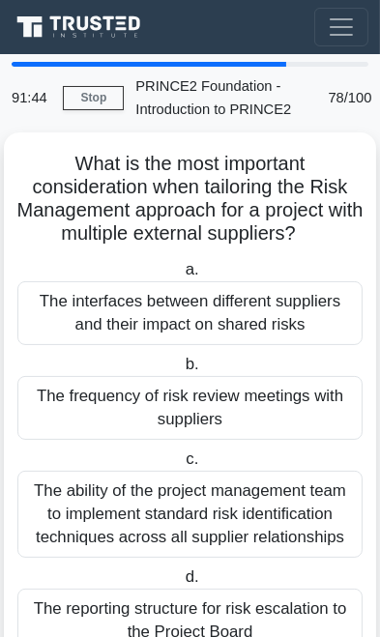
click at [215, 518] on div "The ability of the project management team to implement standard risk identific…" at bounding box center [189, 513] width 345 height 87
click at [182, 466] on input "c. The ability of the project management team to implement standard risk identi…" at bounding box center [182, 459] width 0 height 13
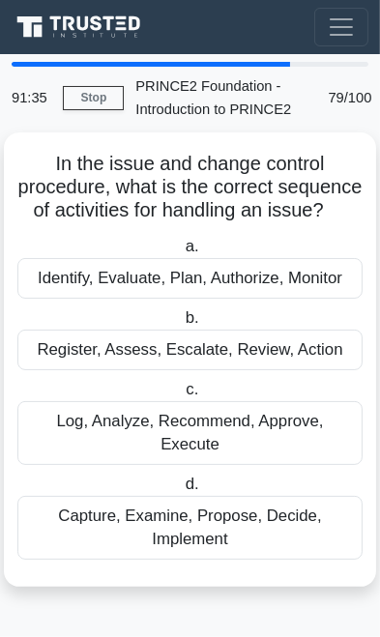
click at [312, 355] on div "Register, Assess, Escalate, Review, Action" at bounding box center [189, 349] width 345 height 41
click at [181, 325] on input "b. Register, Assess, Escalate, Review, Action" at bounding box center [181, 318] width 0 height 13
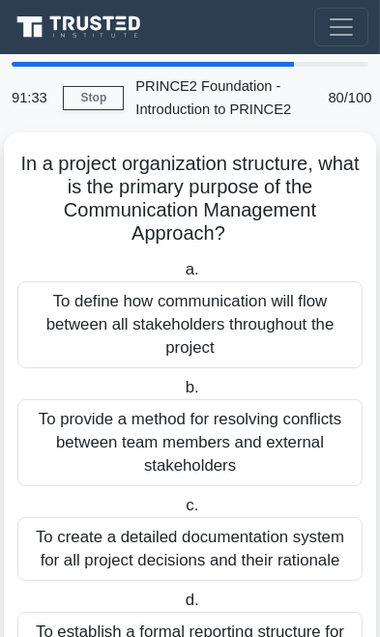
click at [240, 435] on div "To provide a method for resolving conflicts between team members and external s…" at bounding box center [189, 442] width 345 height 87
click at [181, 394] on input "b. To provide a method for resolving conflicts between team members and externa…" at bounding box center [181, 388] width 0 height 13
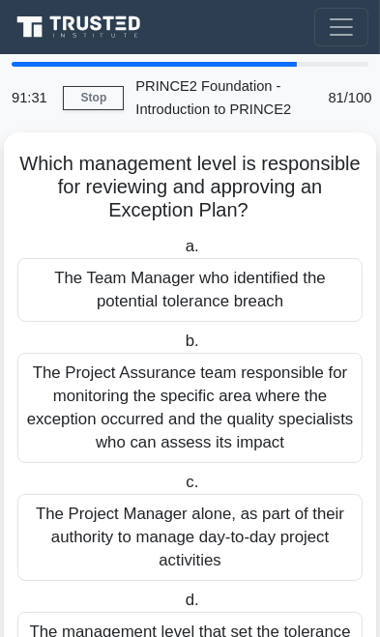
click at [253, 409] on div "The Project Assurance team responsible for monitoring the specific area where t…" at bounding box center [189, 408] width 345 height 110
click at [181, 348] on input "b. The Project Assurance team responsible for monitoring the specific area wher…" at bounding box center [181, 341] width 0 height 13
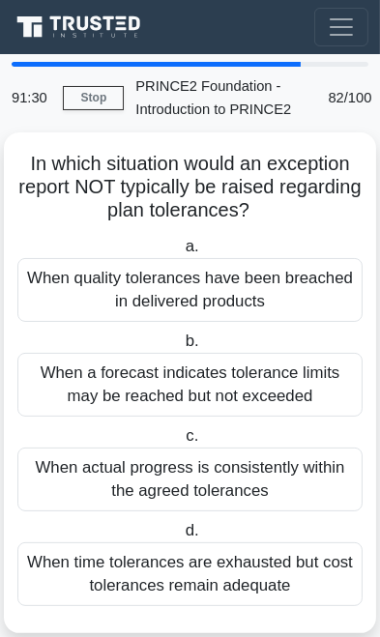
click at [282, 385] on div "When a forecast indicates tolerance limits may be reached but not exceeded" at bounding box center [189, 385] width 345 height 64
click at [181, 348] on input "b. When a forecast indicates tolerance limits may be reached but not exceeded" at bounding box center [181, 341] width 0 height 13
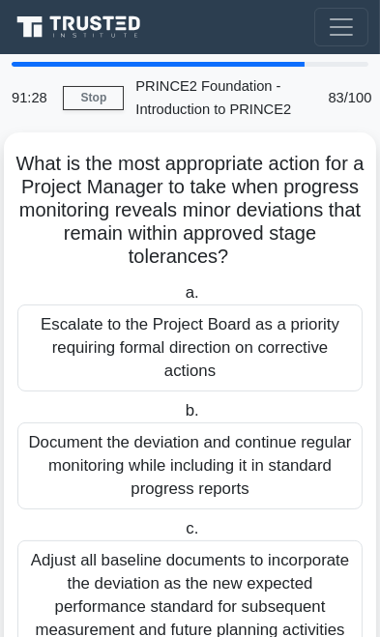
click at [231, 465] on div "Document the deviation and continue regular monitoring while including it in st…" at bounding box center [189, 465] width 345 height 87
click at [181, 417] on input "b. Document the deviation and continue regular monitoring while including it in…" at bounding box center [181, 411] width 0 height 13
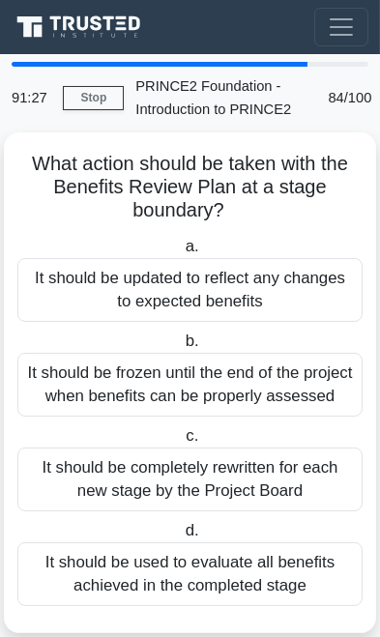
click at [270, 391] on div "It should be frozen until the end of the project when benefits can be properly …" at bounding box center [189, 385] width 345 height 64
click at [181, 348] on input "b. It should be frozen until the end of the project when benefits can be proper…" at bounding box center [181, 341] width 0 height 13
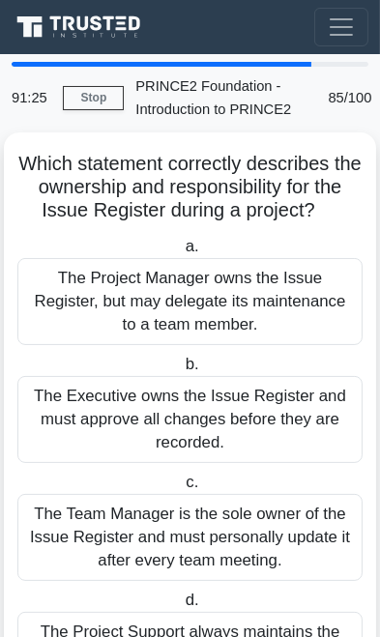
click at [241, 424] on div "The Executive owns the Issue Register and must approve all changes before they …" at bounding box center [189, 419] width 345 height 87
click at [181, 371] on input "b. The Executive owns the Issue Register and must approve all changes before th…" at bounding box center [181, 364] width 0 height 13
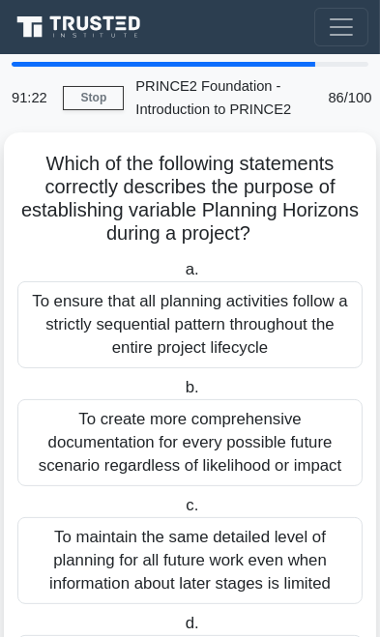
click at [95, 96] on link "Stop" at bounding box center [93, 98] width 61 height 24
click at [295, 448] on div "To create more comprehensive documentation for every possible future scenario r…" at bounding box center [189, 442] width 345 height 87
click at [181, 394] on input "b. To create more comprehensive documentation for every possible future scenari…" at bounding box center [181, 388] width 0 height 13
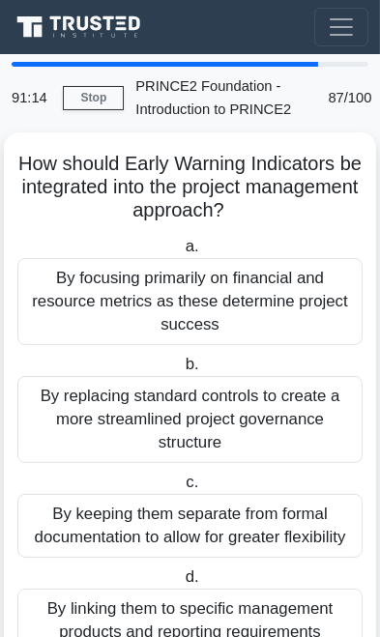
click at [93, 98] on link "Stop" at bounding box center [93, 98] width 61 height 24
click at [88, 101] on link "Stop" at bounding box center [93, 98] width 61 height 24
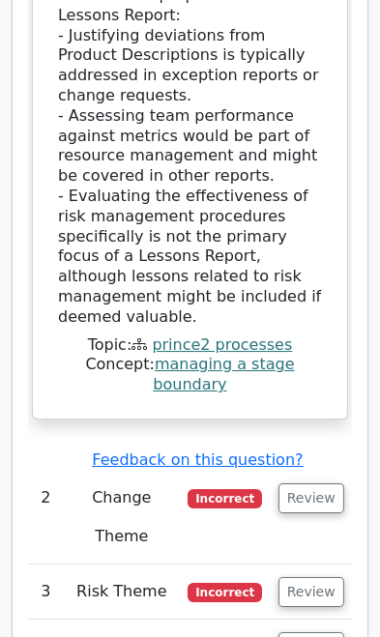
scroll to position [3617, 0]
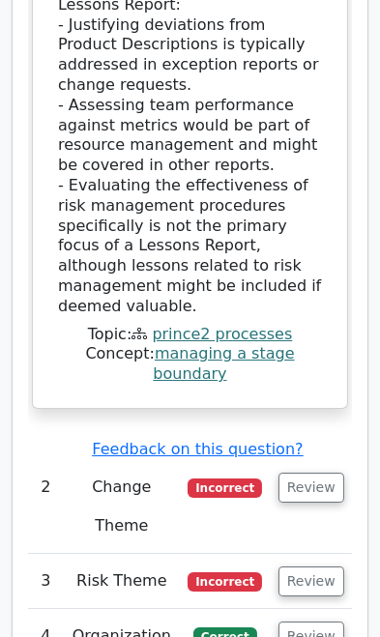
click at [327, 472] on button "Review" at bounding box center [311, 487] width 66 height 30
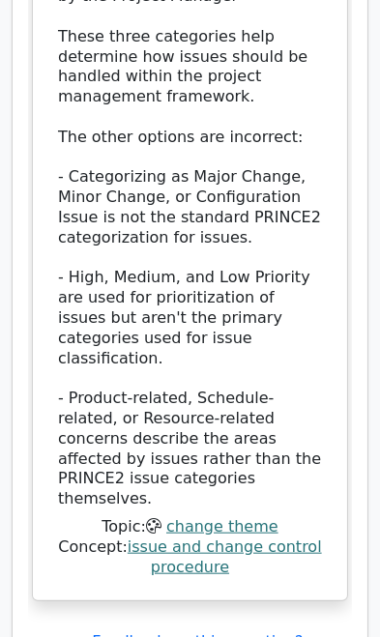
scroll to position [0, 12]
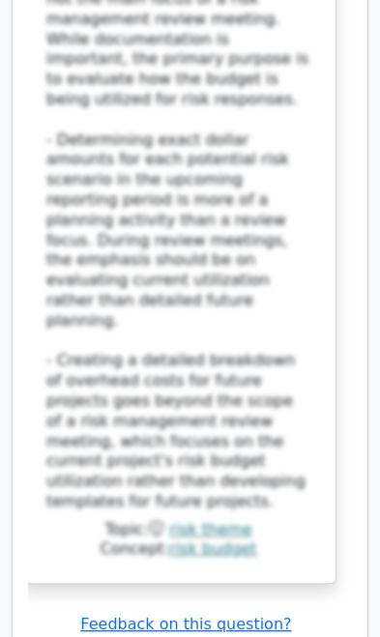
scroll to position [6743, 0]
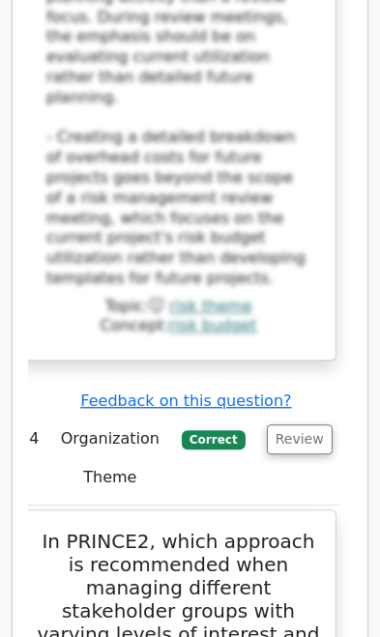
scroll to position [6968, 0]
